Goal: Task Accomplishment & Management: Manage account settings

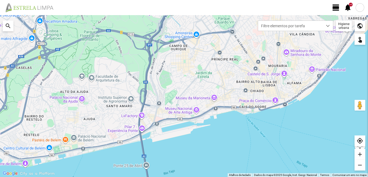
click at [335, 6] on span "view_day" at bounding box center [336, 8] width 8 height 8
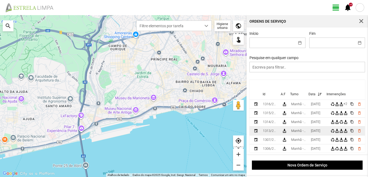
scroll to position [27, 0]
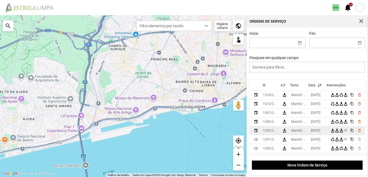
click at [314, 131] on div "[DATE]" at bounding box center [315, 131] width 9 height 4
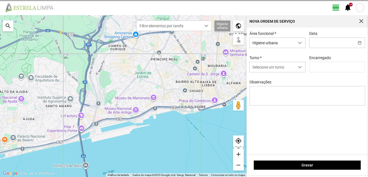
type input "[DATE]"
type input "[PERSON_NAME]"
type textarea "17-25-44-ferias 39-baixa ao serviço-6-10-22-36-45-47-49-50"
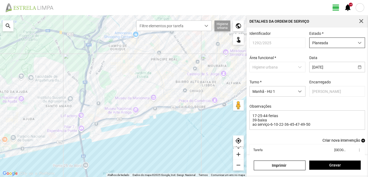
click at [335, 44] on span "Planeada" at bounding box center [332, 43] width 45 height 10
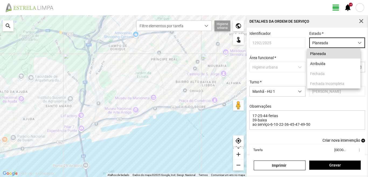
scroll to position [3, 24]
click at [324, 63] on li "Atribuída" at bounding box center [333, 63] width 53 height 10
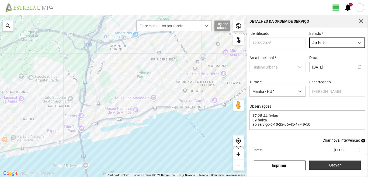
click at [328, 166] on span "Gravar" at bounding box center [335, 165] width 46 height 4
